Goal: Task Accomplishment & Management: Manage account settings

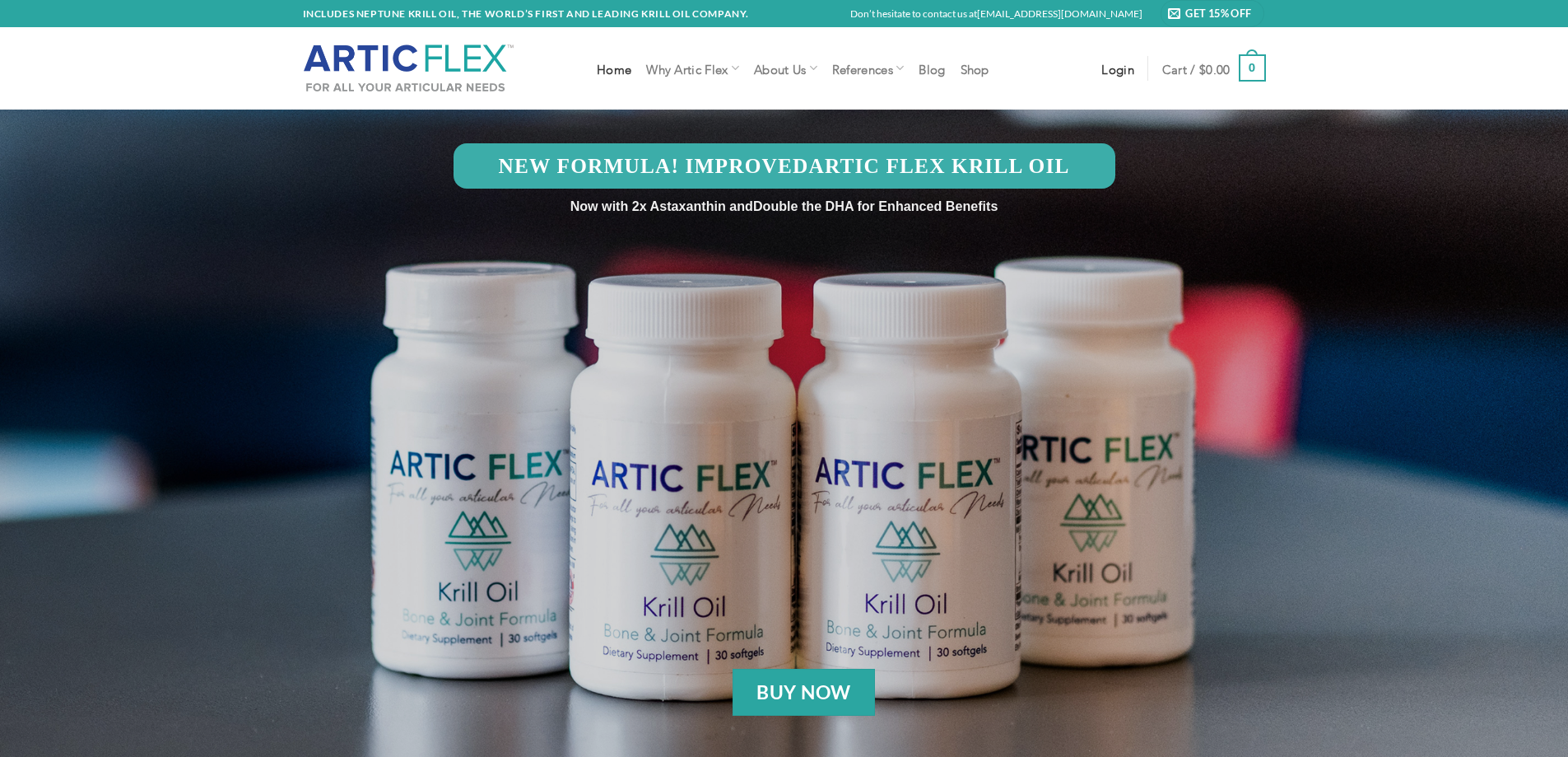
click at [1124, 72] on span "Login" at bounding box center [1118, 68] width 33 height 13
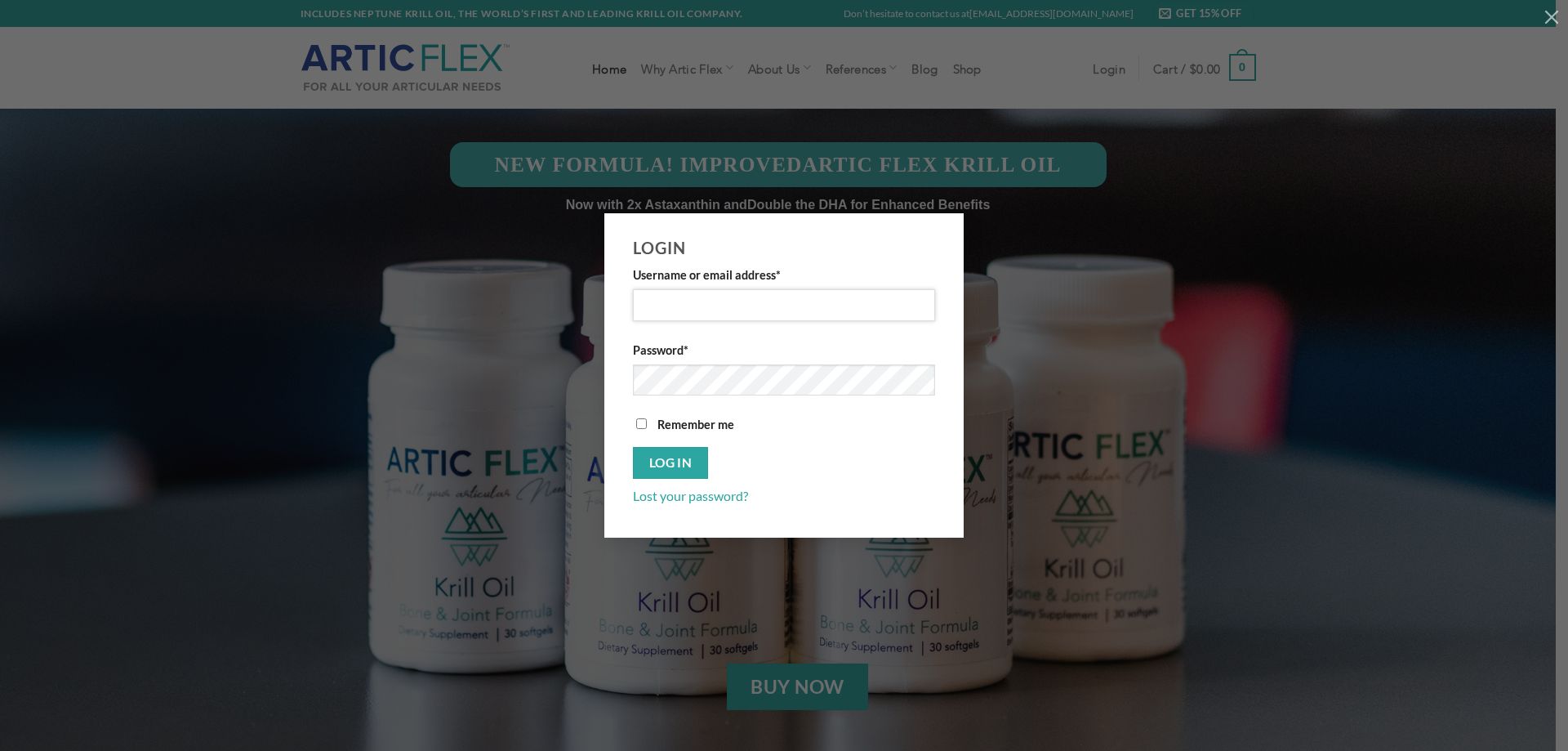
click at [760, 308] on input "Username or email address *" at bounding box center [784, 304] width 302 height 32
type input "pans10@aol.com"
click at [674, 453] on button "Log in" at bounding box center [670, 462] width 75 height 32
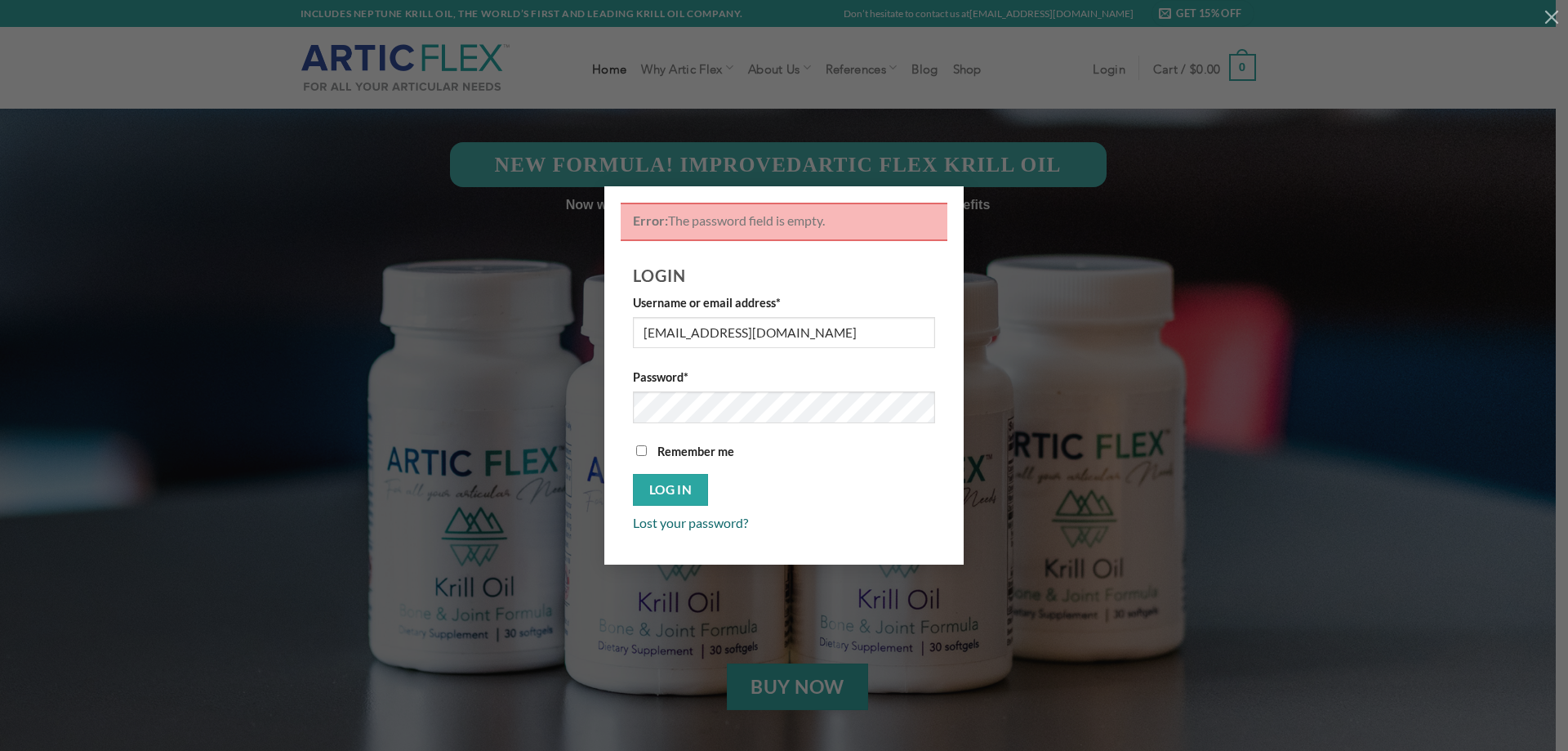
click at [694, 525] on link "Lost your password?" at bounding box center [691, 522] width 115 height 15
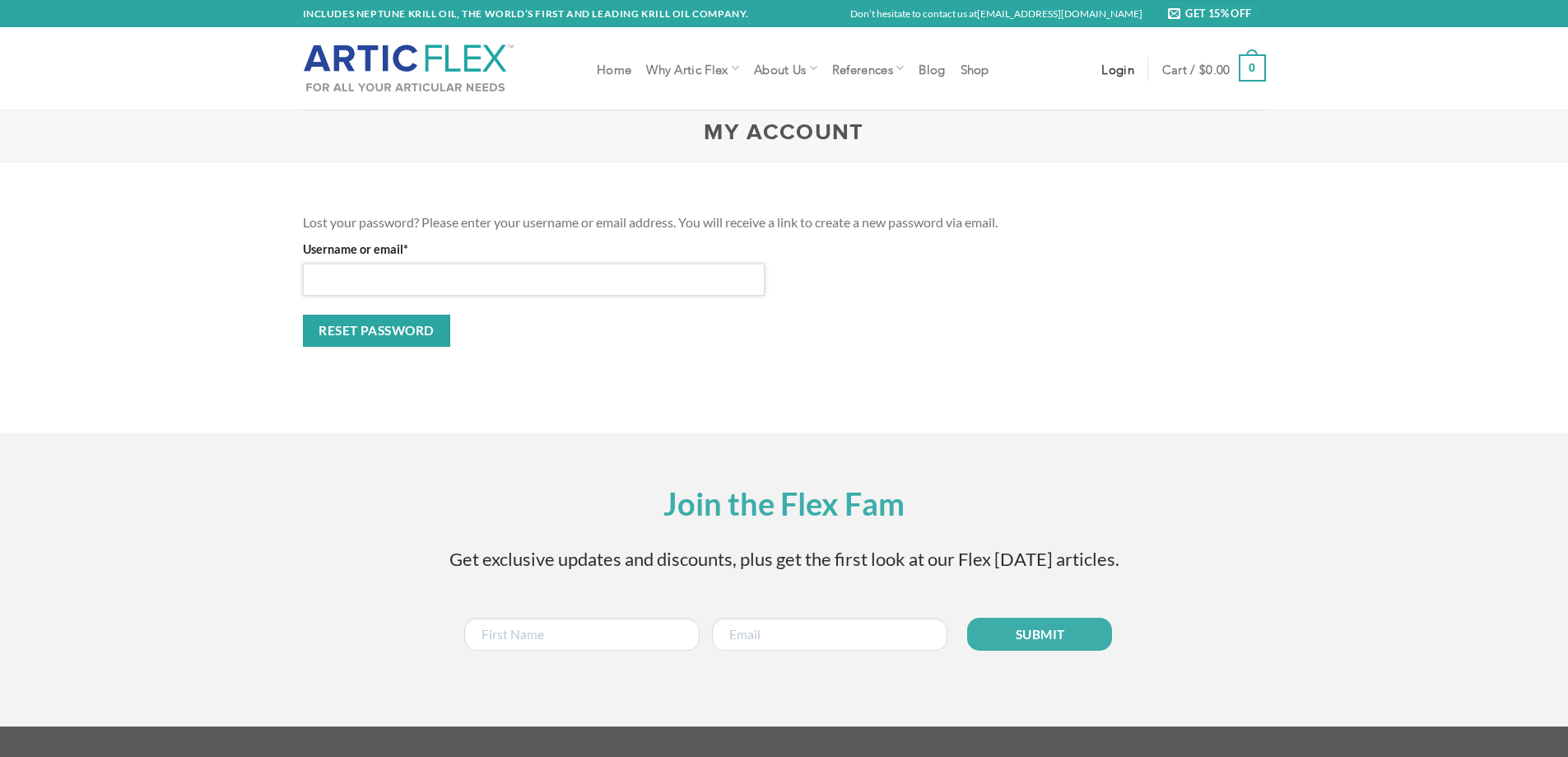
click at [500, 282] on input "Username or email * Required" at bounding box center [534, 279] width 463 height 32
type input "[EMAIL_ADDRESS][DOMAIN_NAME]"
click at [384, 325] on button "Reset password" at bounding box center [377, 330] width 148 height 32
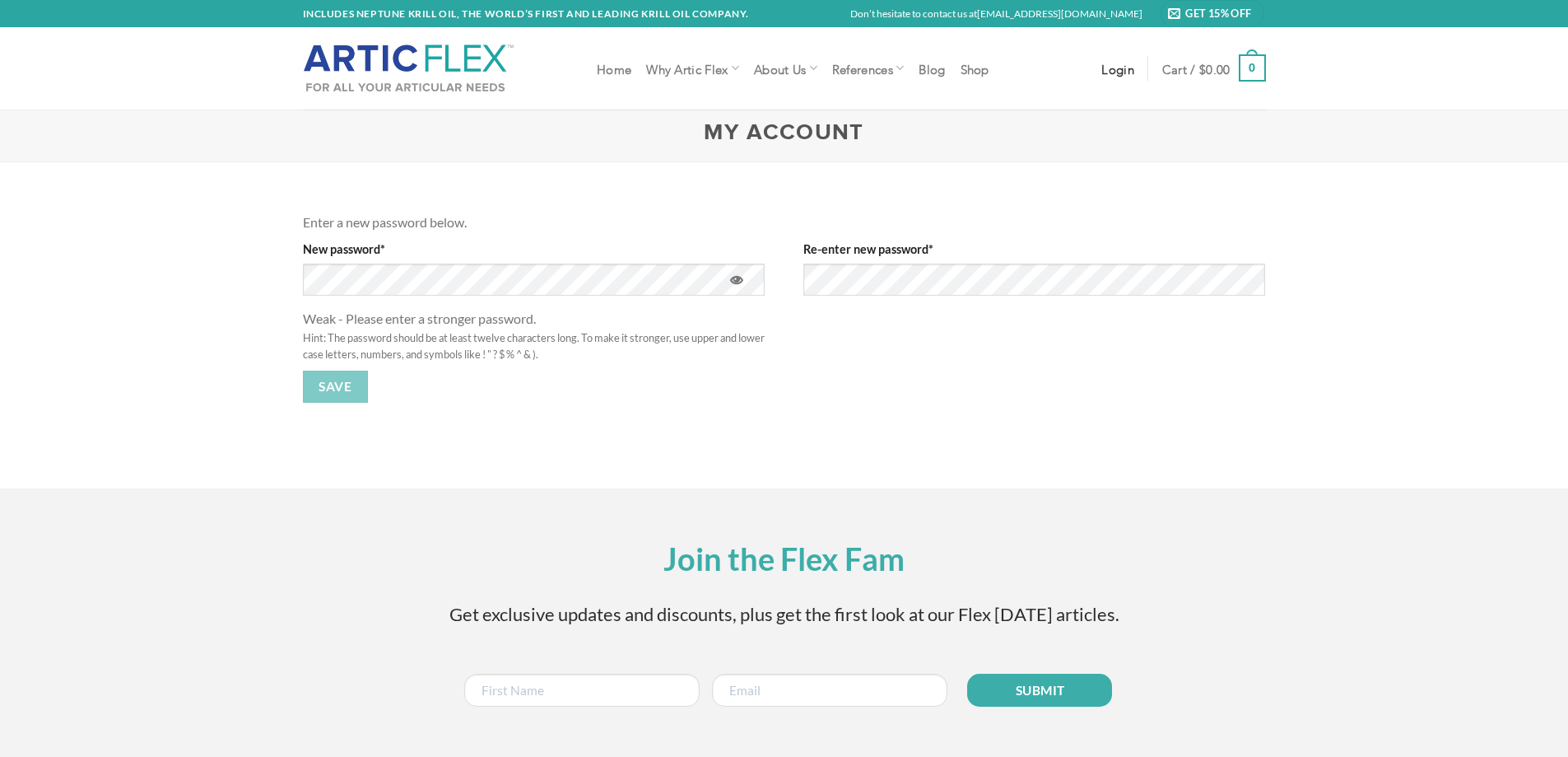
click at [739, 274] on button "Show password" at bounding box center [737, 281] width 31 height 35
click at [1245, 279] on button "Show password" at bounding box center [1237, 281] width 31 height 35
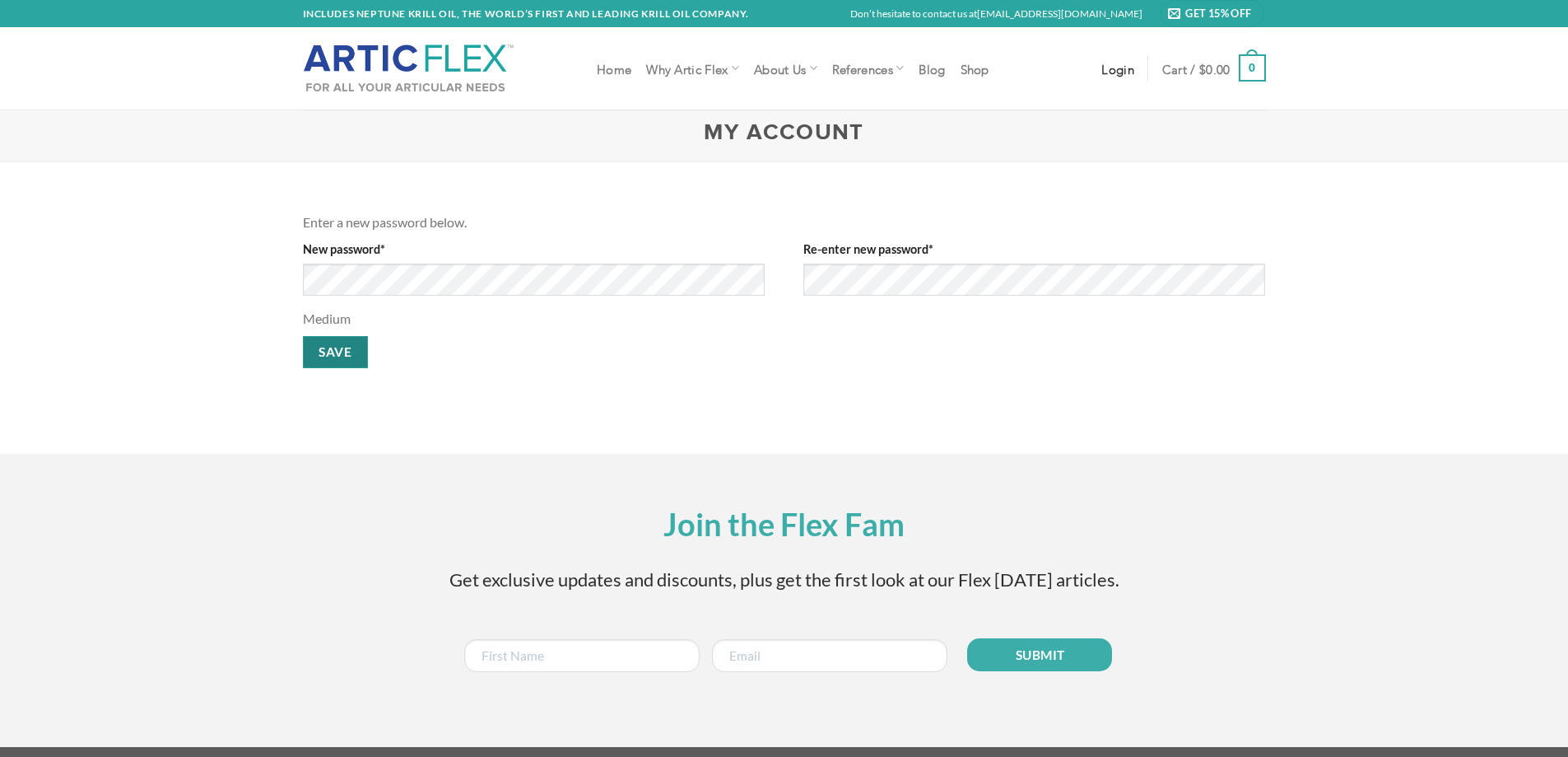
click at [341, 352] on button "Save" at bounding box center [336, 351] width 65 height 32
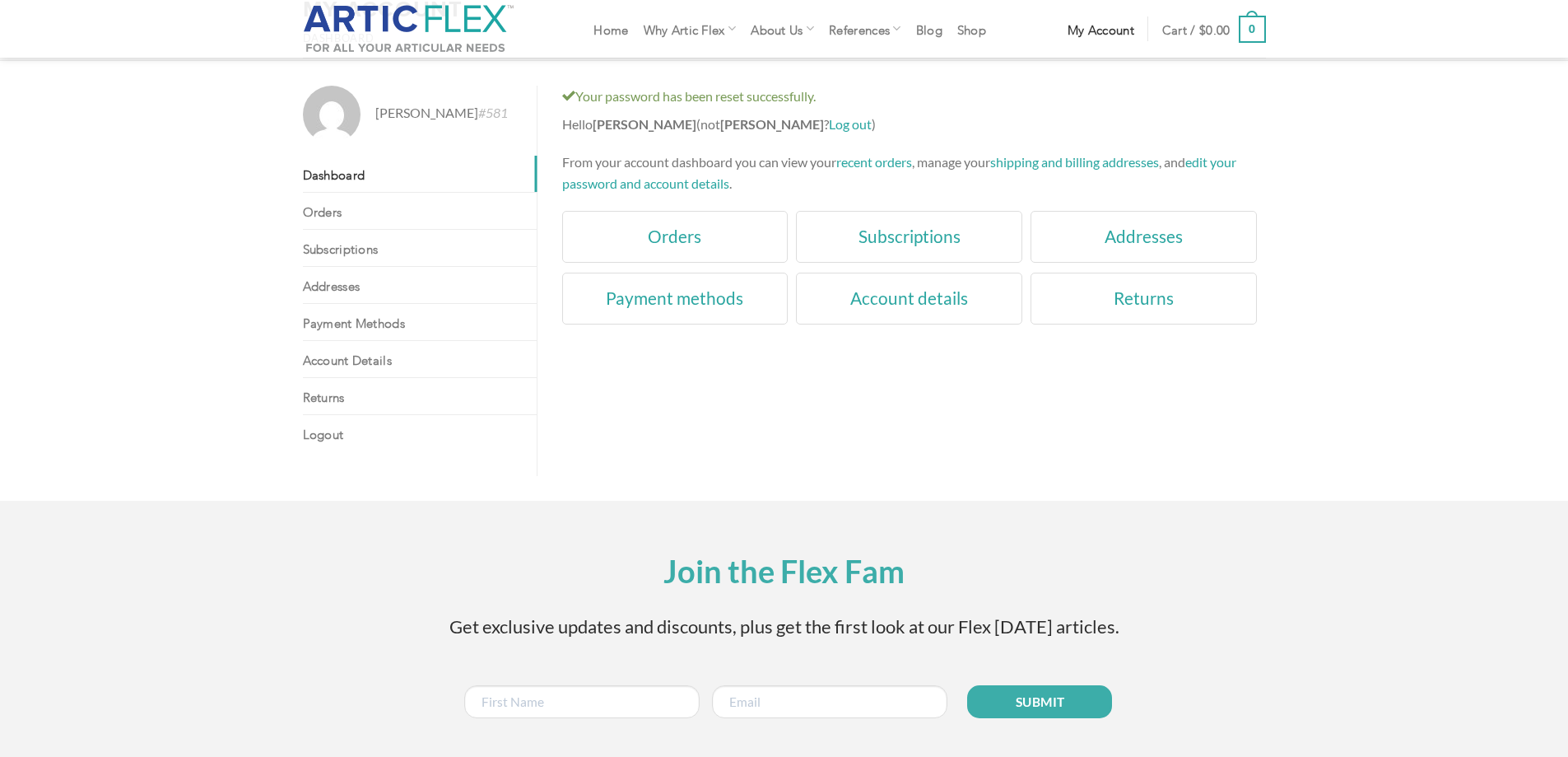
scroll to position [83, 0]
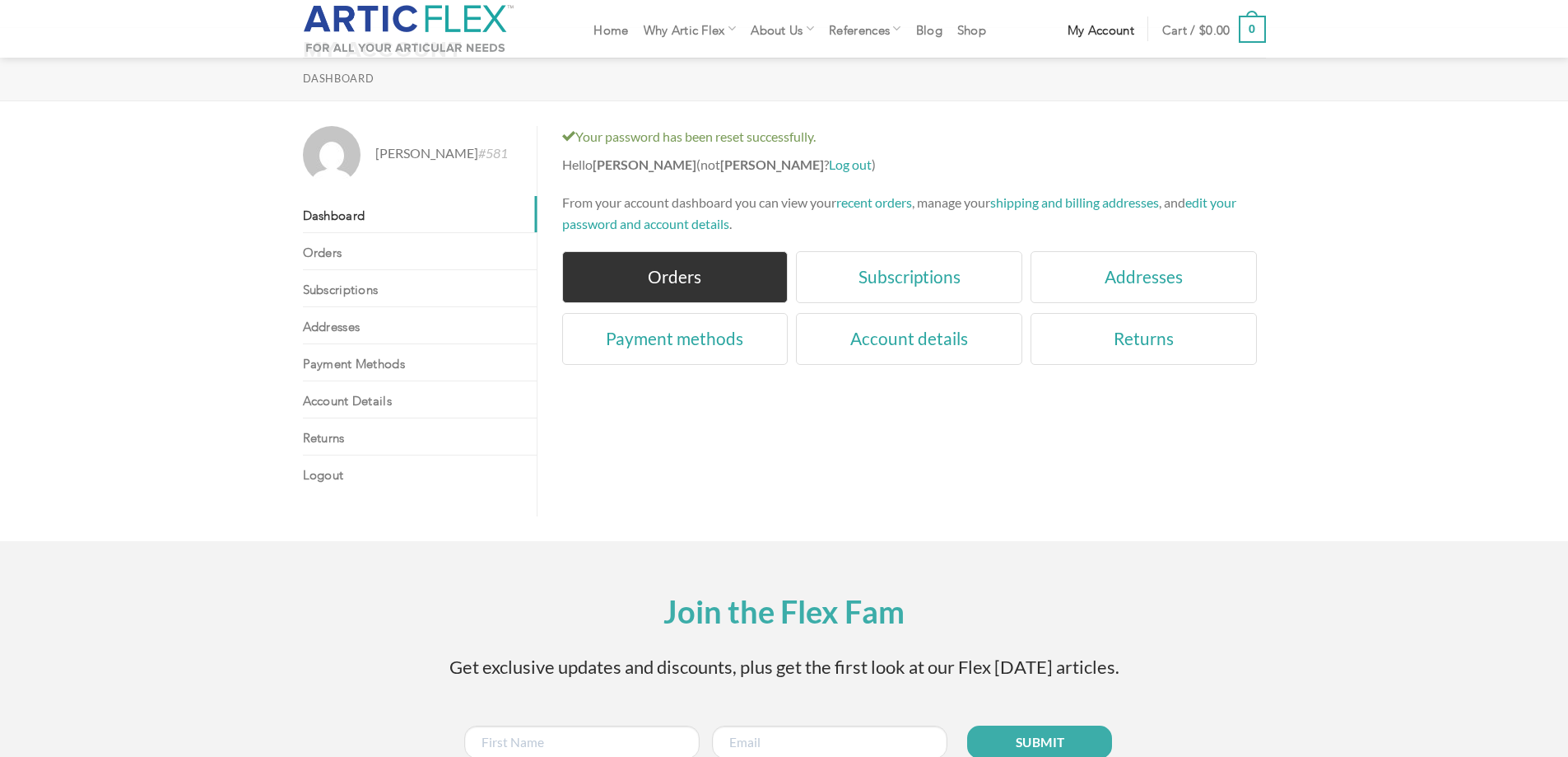
click at [716, 278] on link "Orders" at bounding box center [675, 277] width 226 height 52
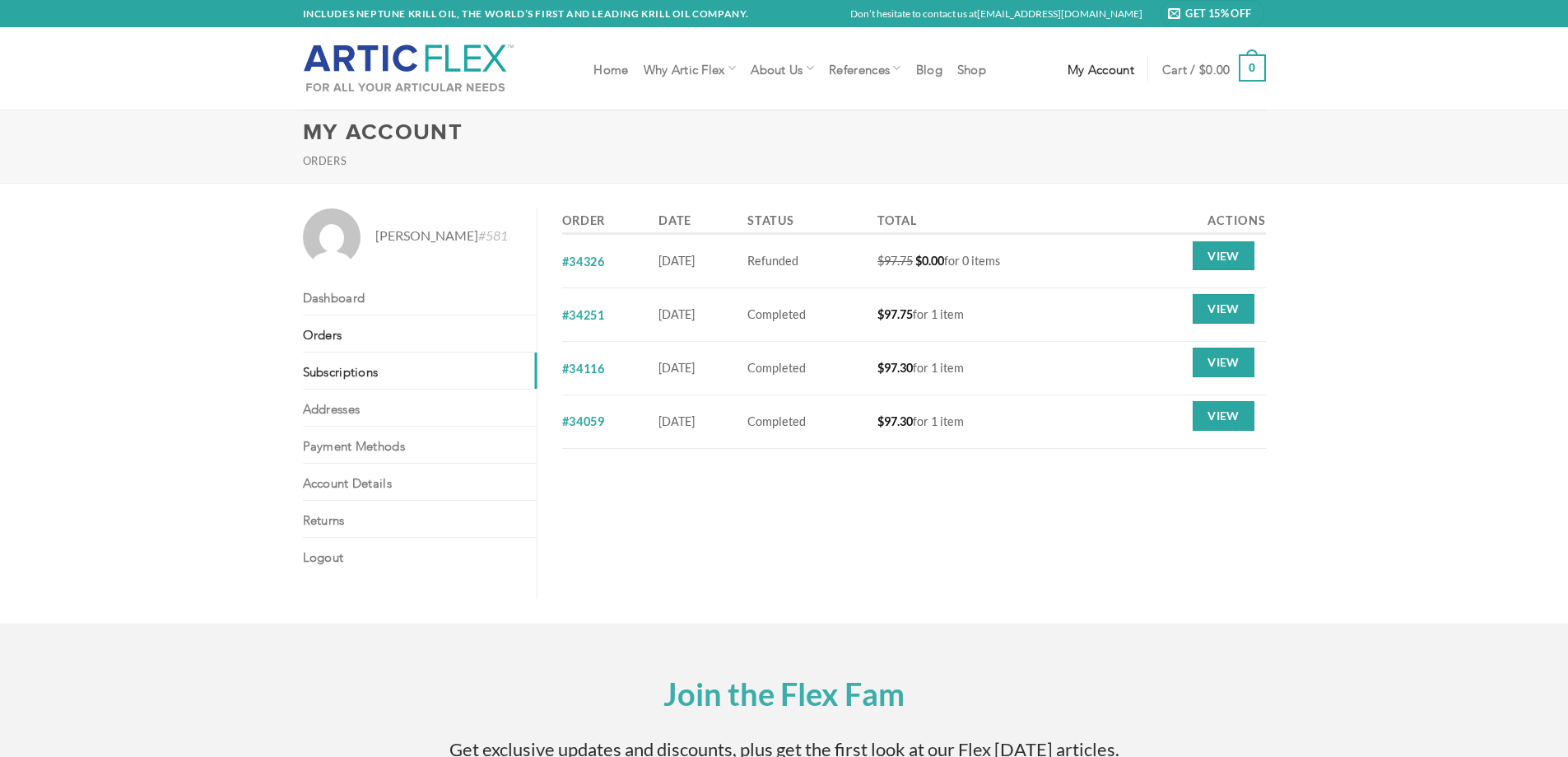
click at [357, 369] on link "Subscriptions" at bounding box center [419, 370] width 234 height 36
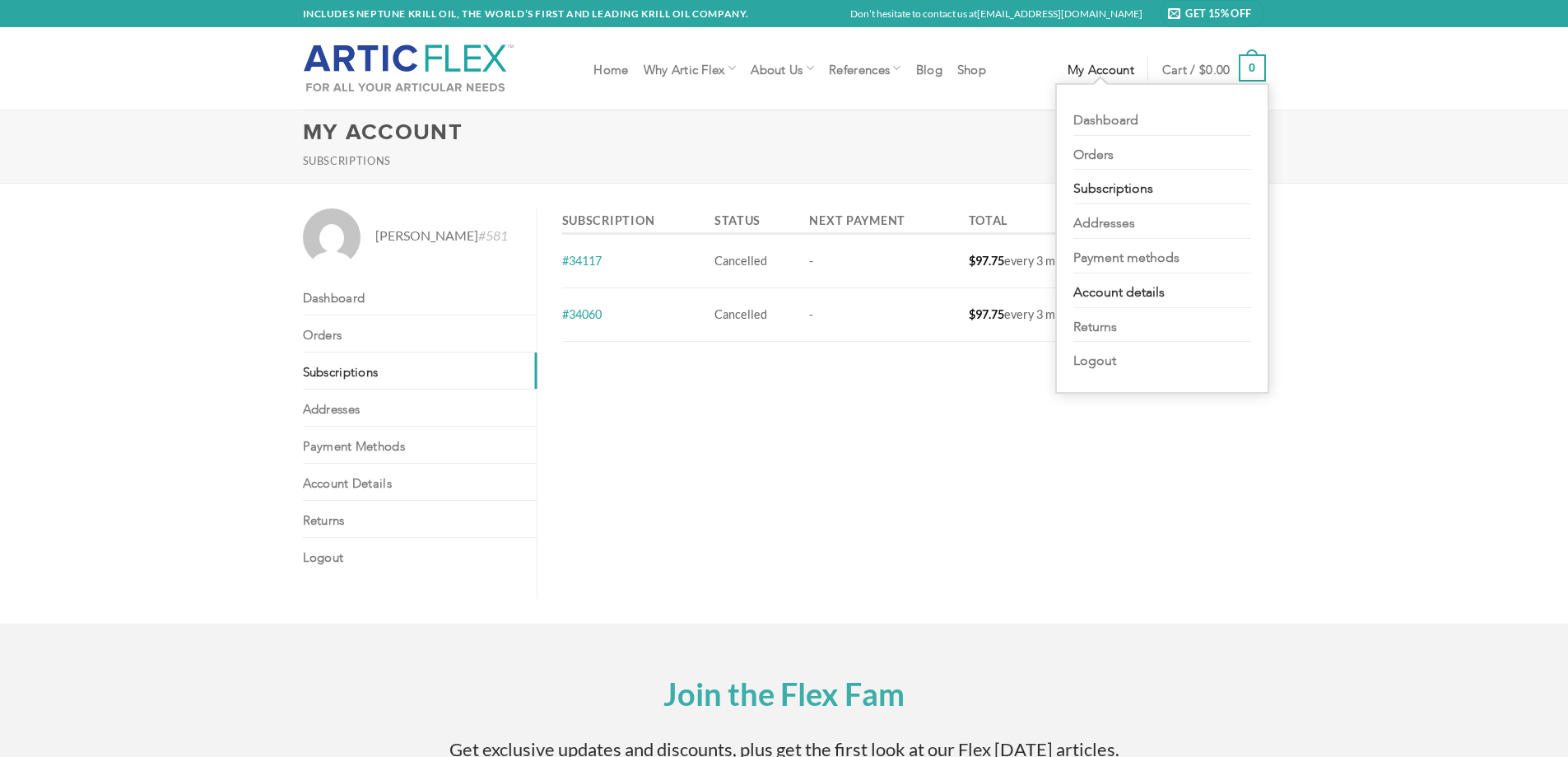
click at [1093, 288] on link "Account details" at bounding box center [1162, 291] width 178 height 35
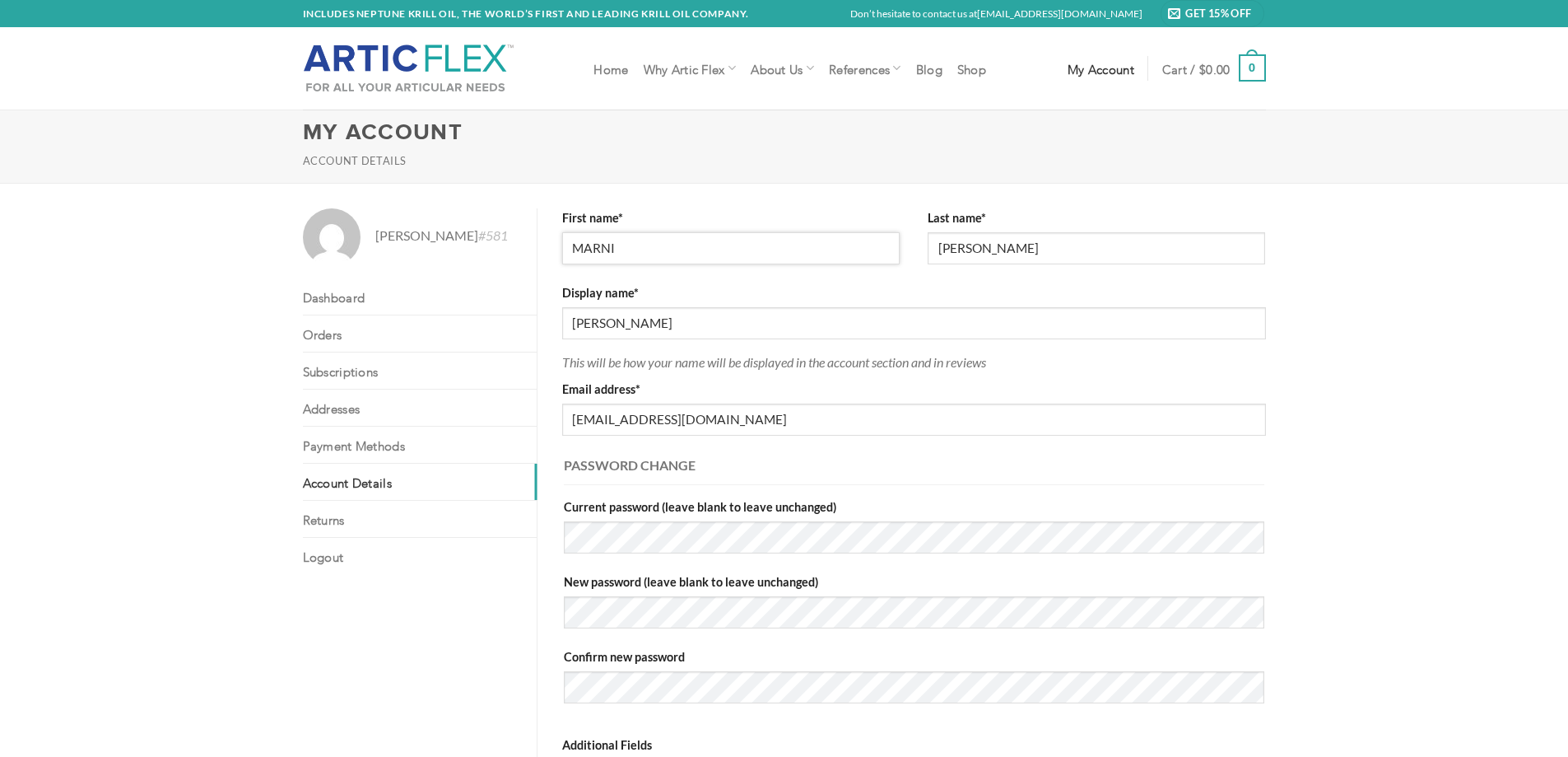
drag, startPoint x: 648, startPoint y: 247, endPoint x: 638, endPoint y: 248, distance: 10.0
click at [638, 248] on input "MARNI" at bounding box center [730, 247] width 337 height 32
click at [387, 444] on link "Payment methods" at bounding box center [419, 445] width 234 height 36
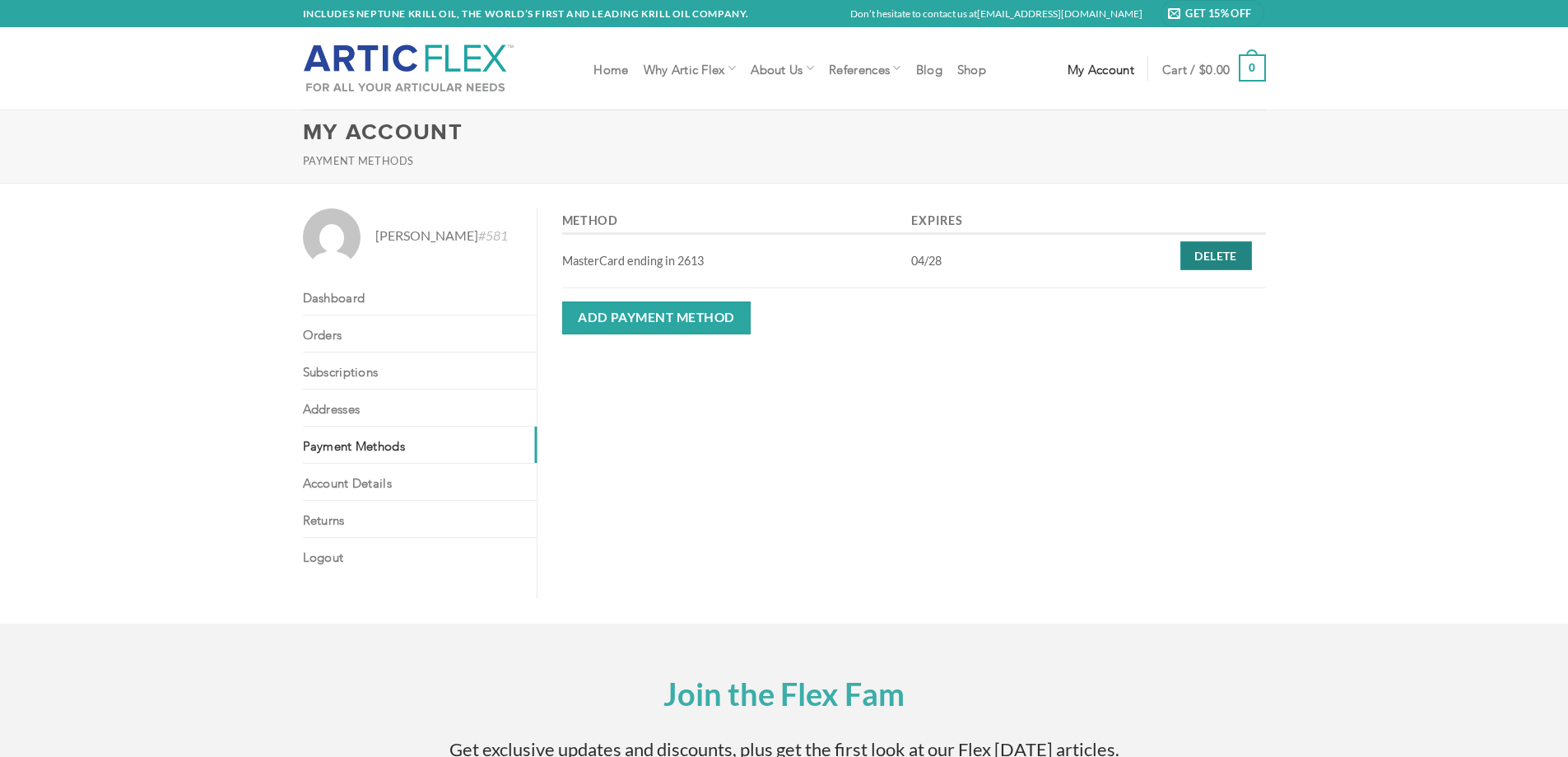
click at [1243, 247] on link "Delete" at bounding box center [1216, 256] width 72 height 30
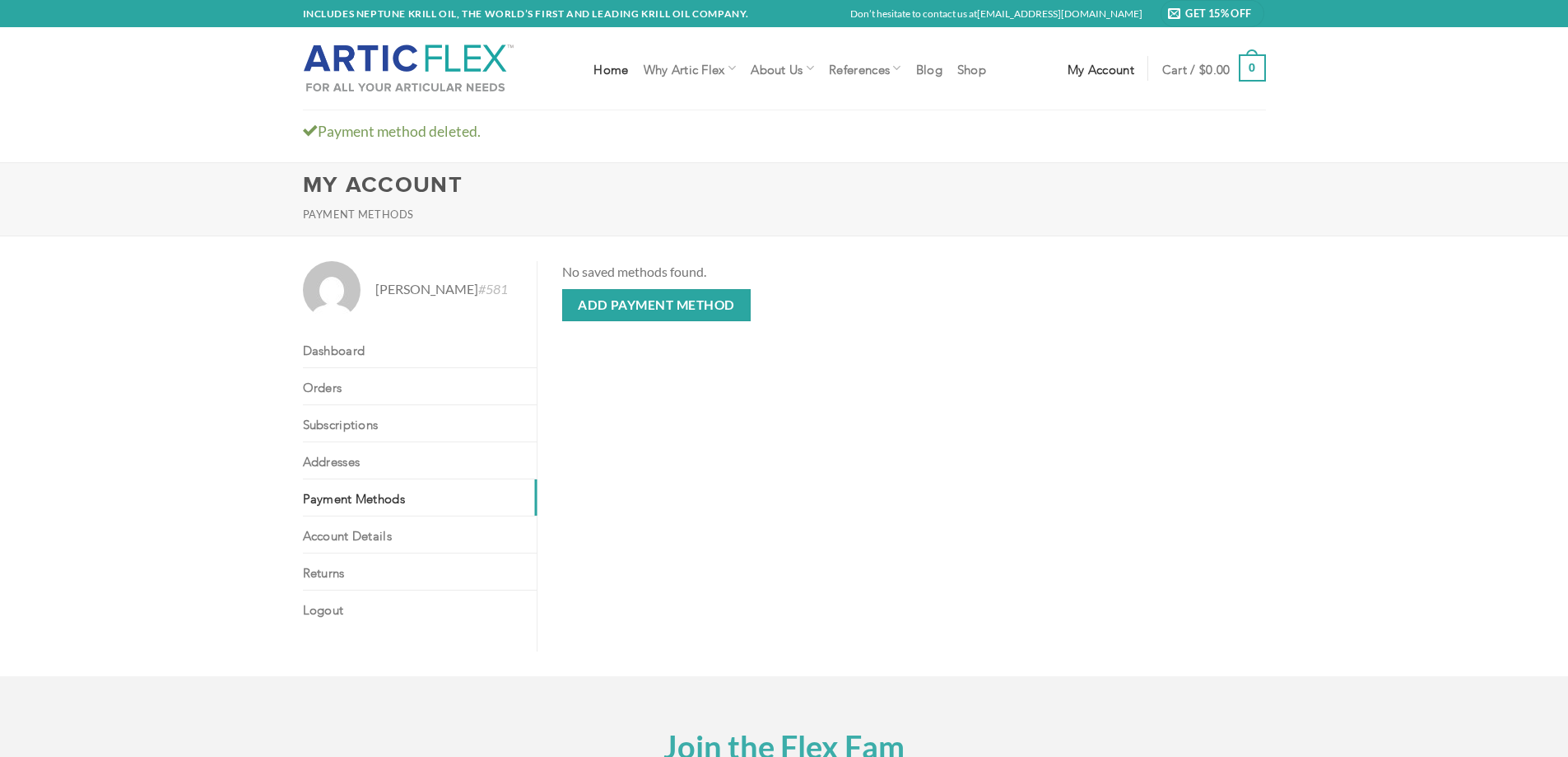
click at [621, 66] on link "Home" at bounding box center [611, 68] width 35 height 30
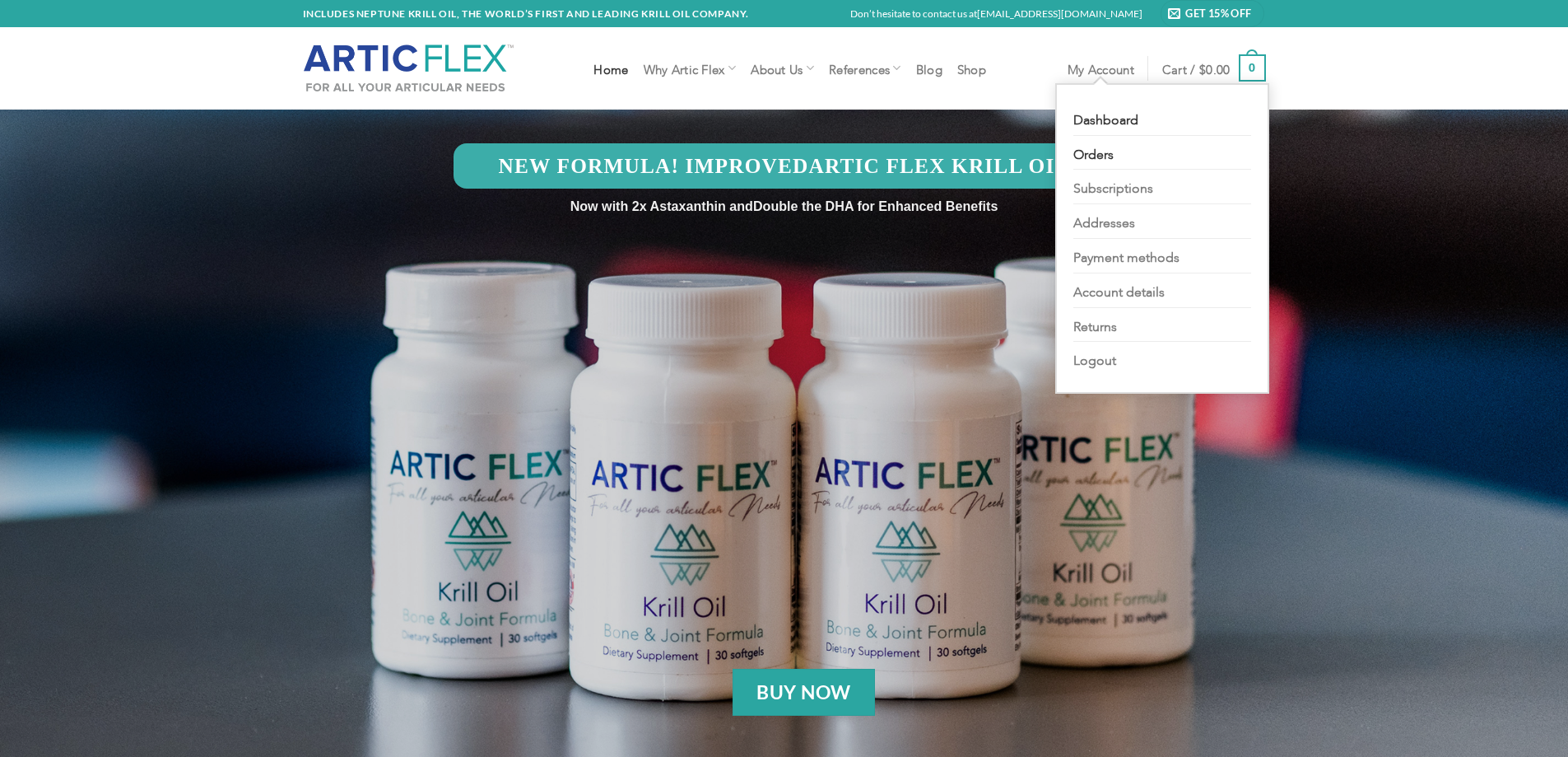
click at [1094, 150] on link "Orders" at bounding box center [1162, 153] width 178 height 35
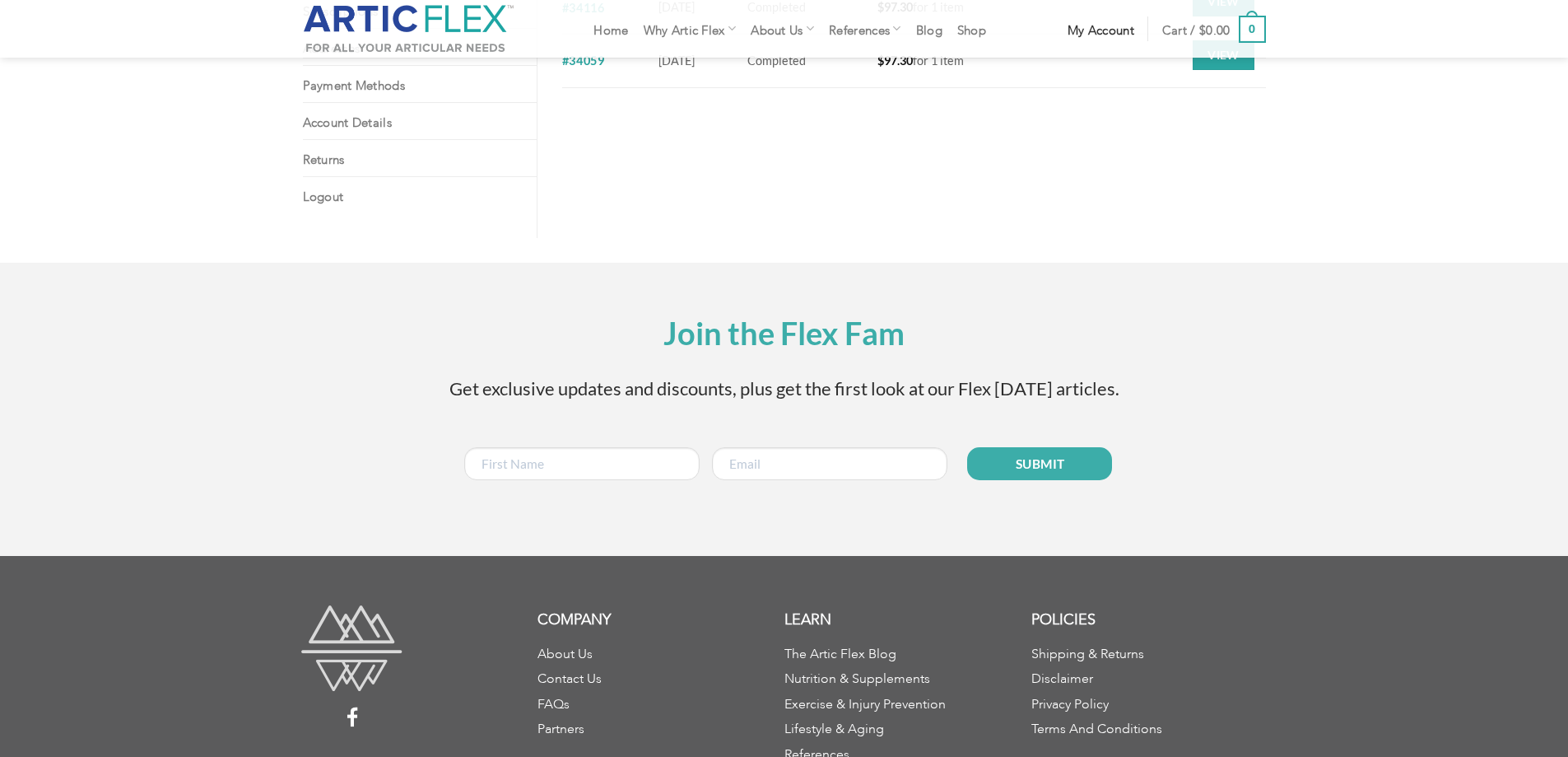
scroll to position [462, 0]
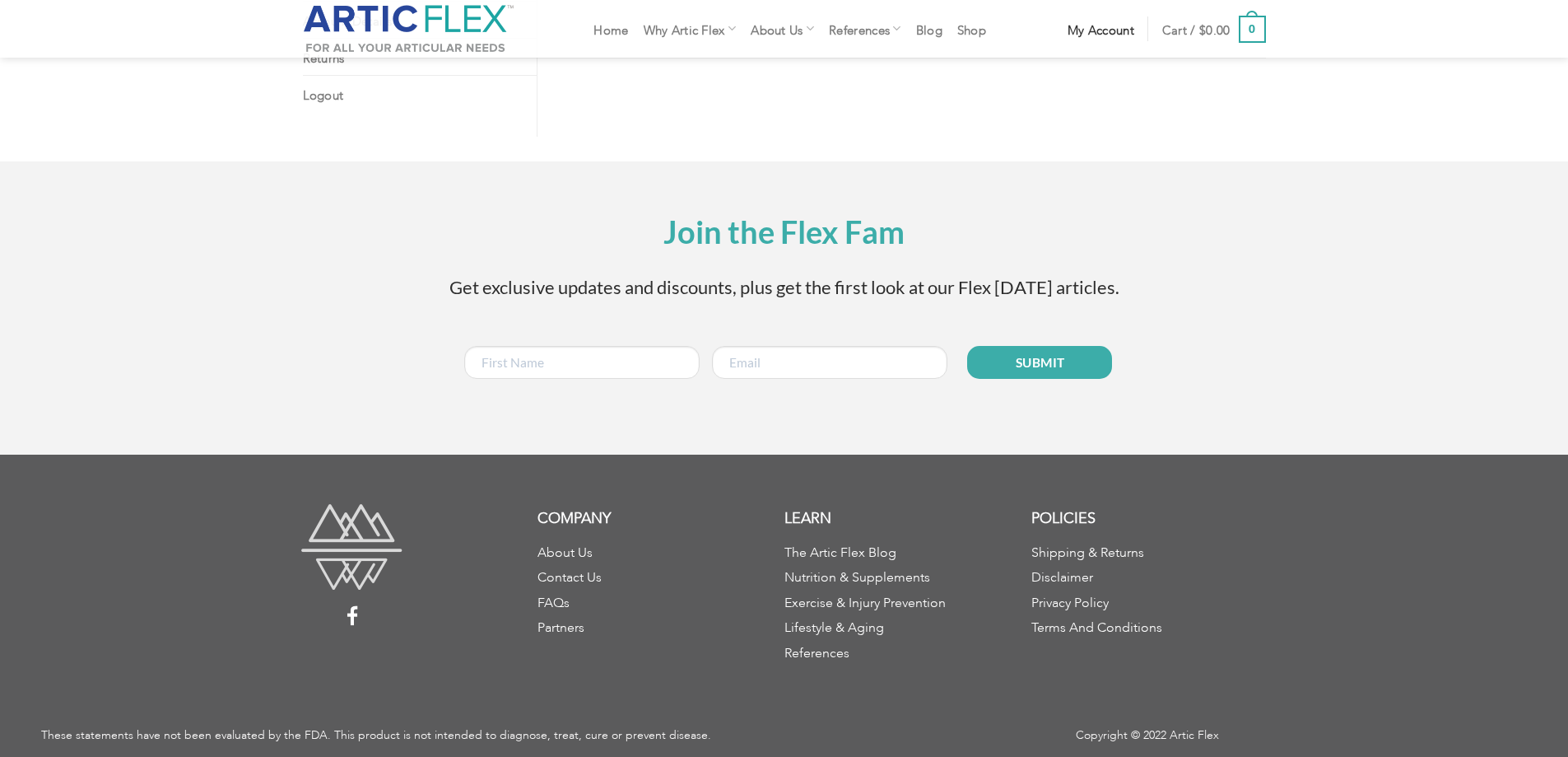
click at [591, 574] on link "Contact Us" at bounding box center [569, 574] width 65 height 6
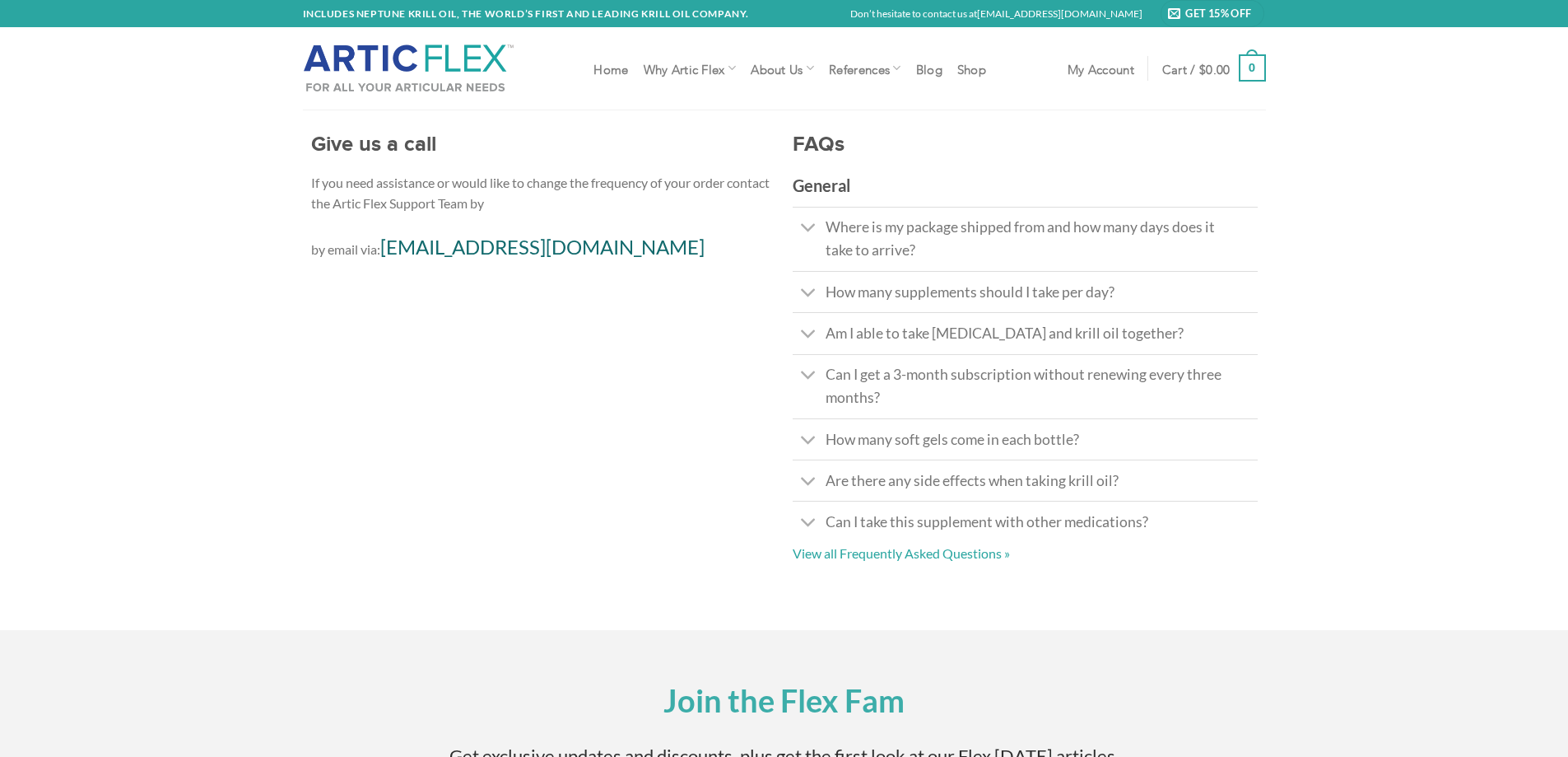
click at [471, 250] on link "[EMAIL_ADDRESS][DOMAIN_NAME]" at bounding box center [542, 247] width 325 height 24
click at [476, 245] on link "[EMAIL_ADDRESS][DOMAIN_NAME]" at bounding box center [542, 247] width 325 height 24
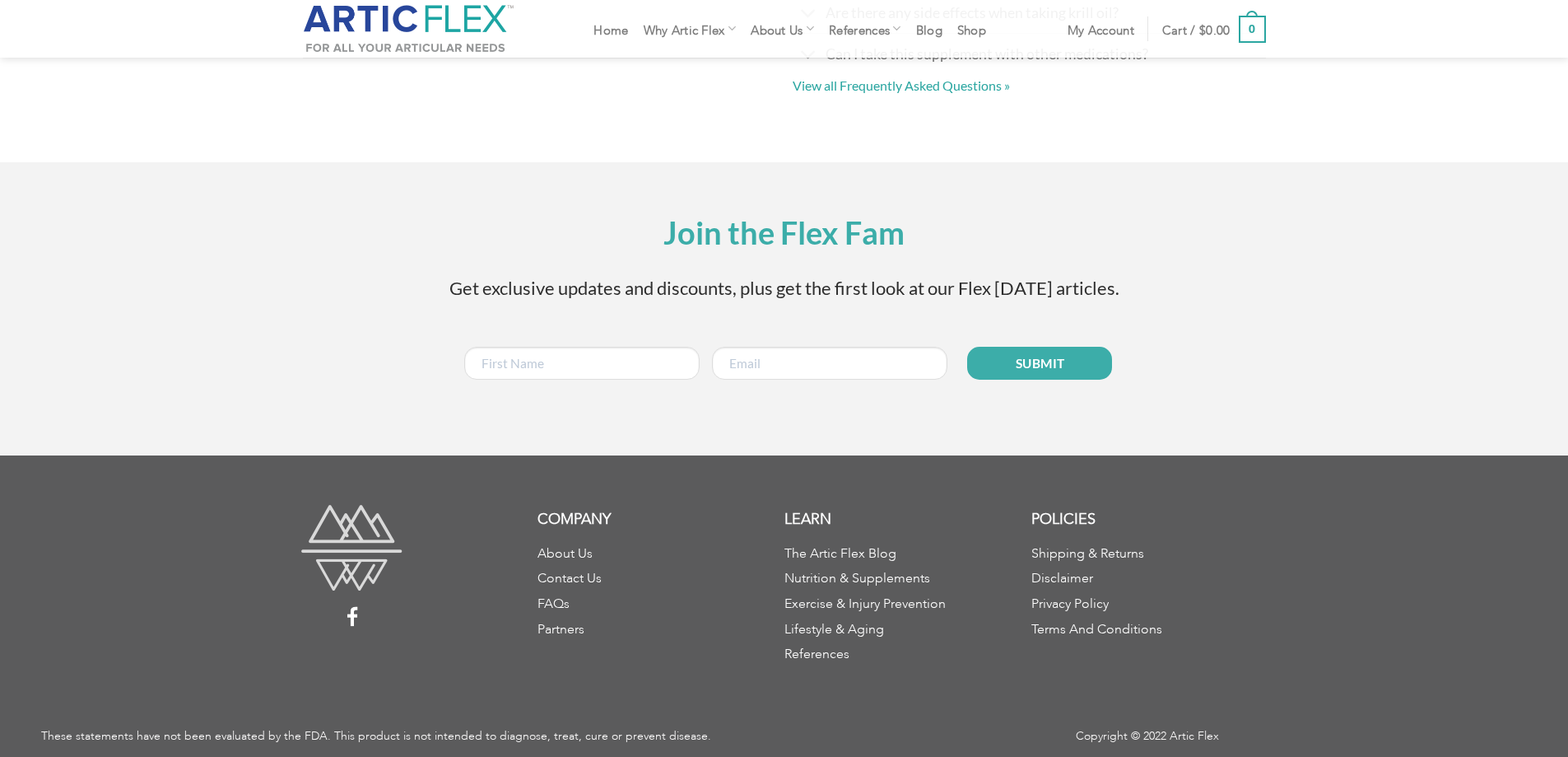
scroll to position [469, 0]
click at [584, 571] on link "Contact Us" at bounding box center [569, 574] width 65 height 6
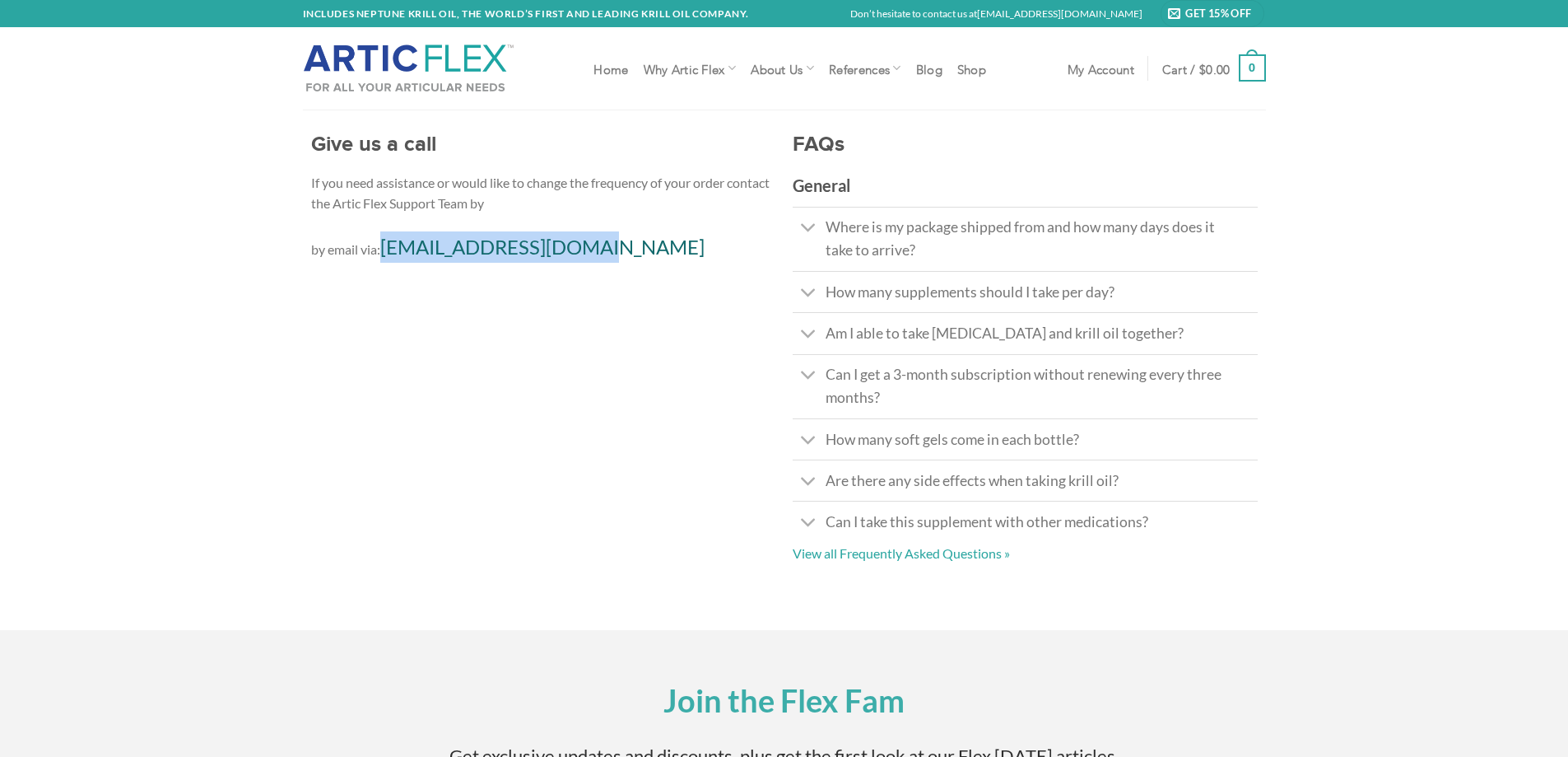
drag, startPoint x: 381, startPoint y: 250, endPoint x: 576, endPoint y: 254, distance: 195.0
click at [576, 254] on p "by email via: support@articflex.com" at bounding box center [543, 247] width 465 height 31
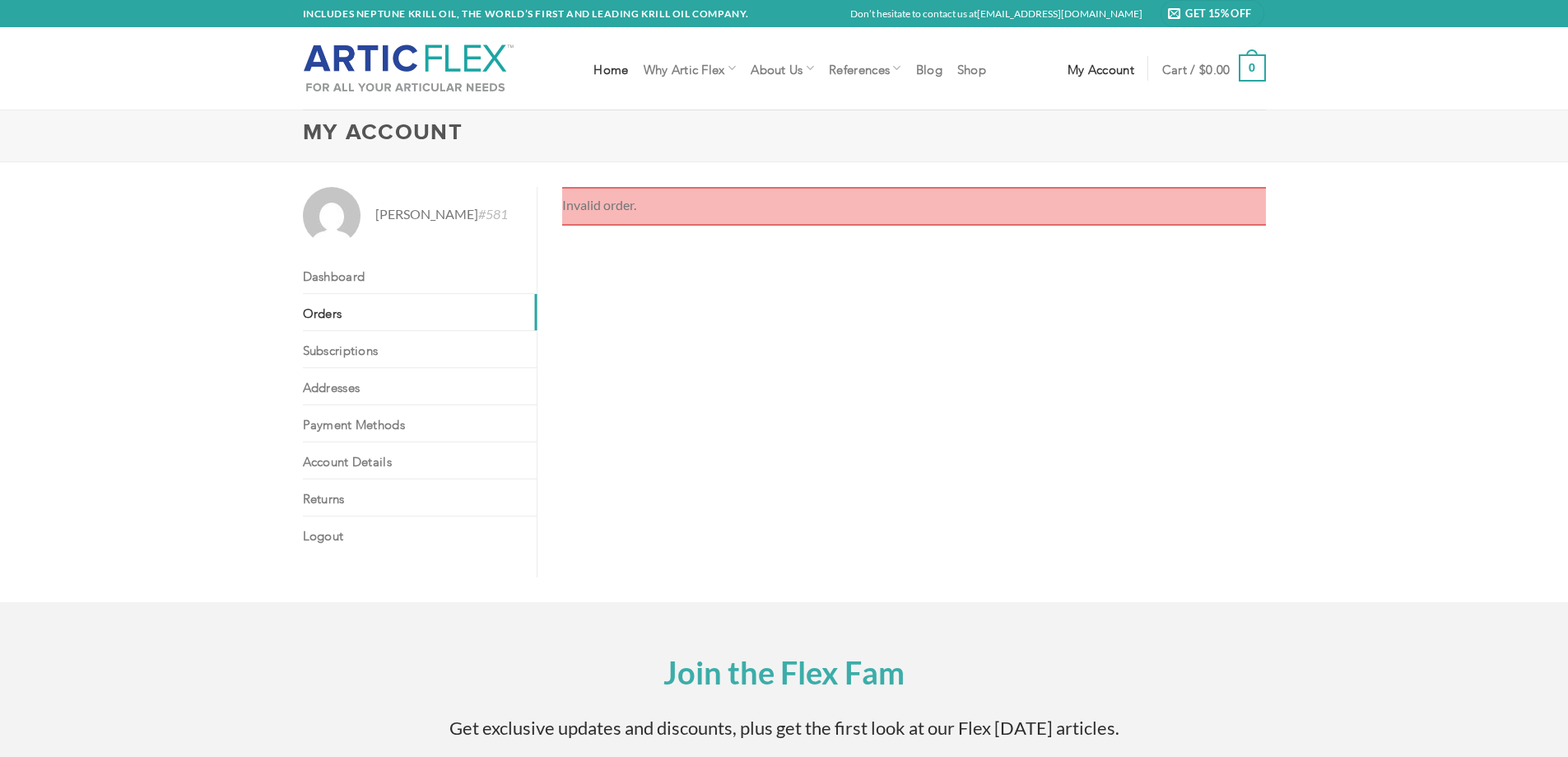
click at [610, 67] on link "Home" at bounding box center [611, 68] width 35 height 30
